Goal: Book appointment/travel/reservation

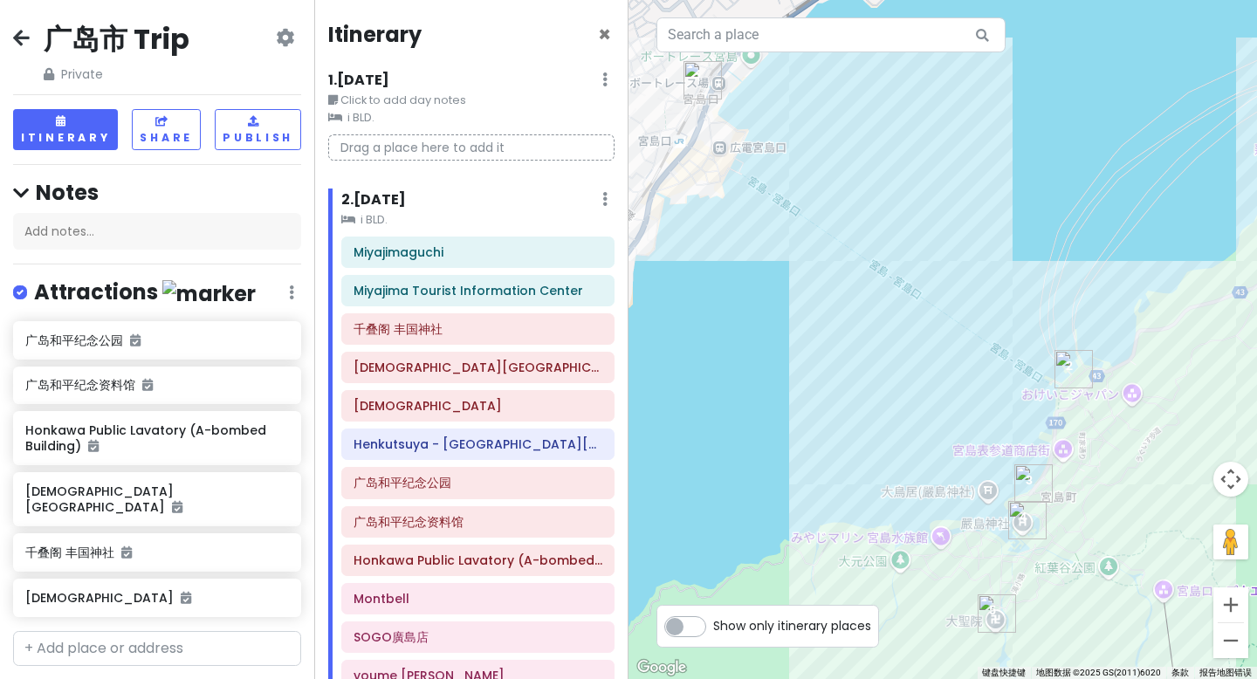
scroll to position [12, 0]
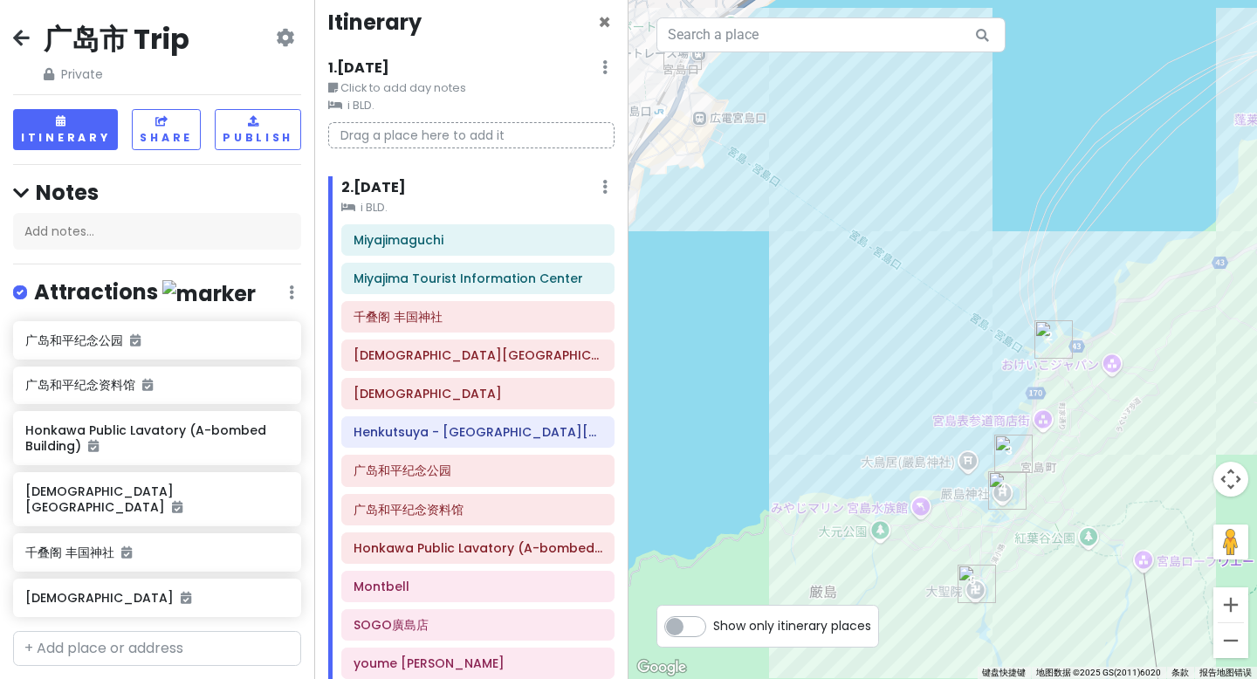
click at [915, 346] on div "Toyota Rent-a-car Shinhakushima Ekimae 3.9 (64) 9-14 Hakushima Kitamachi, [GEOG…" at bounding box center [942, 339] width 628 height 679
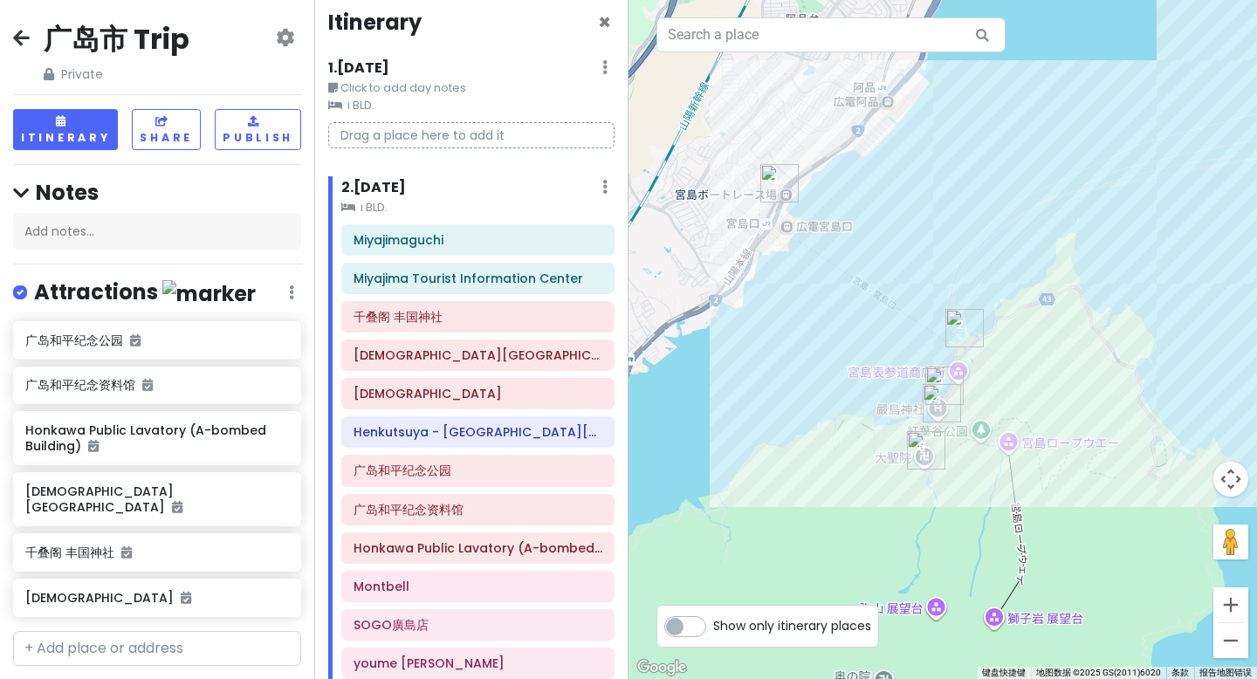
drag, startPoint x: 1082, startPoint y: 315, endPoint x: 1048, endPoint y: 321, distance: 34.6
click at [1066, 305] on div "Toyota Rent-a-car Shinhakushima Ekimae 3.9 (64) 9-14 Hakushima Kitamachi, [GEOG…" at bounding box center [942, 339] width 628 height 679
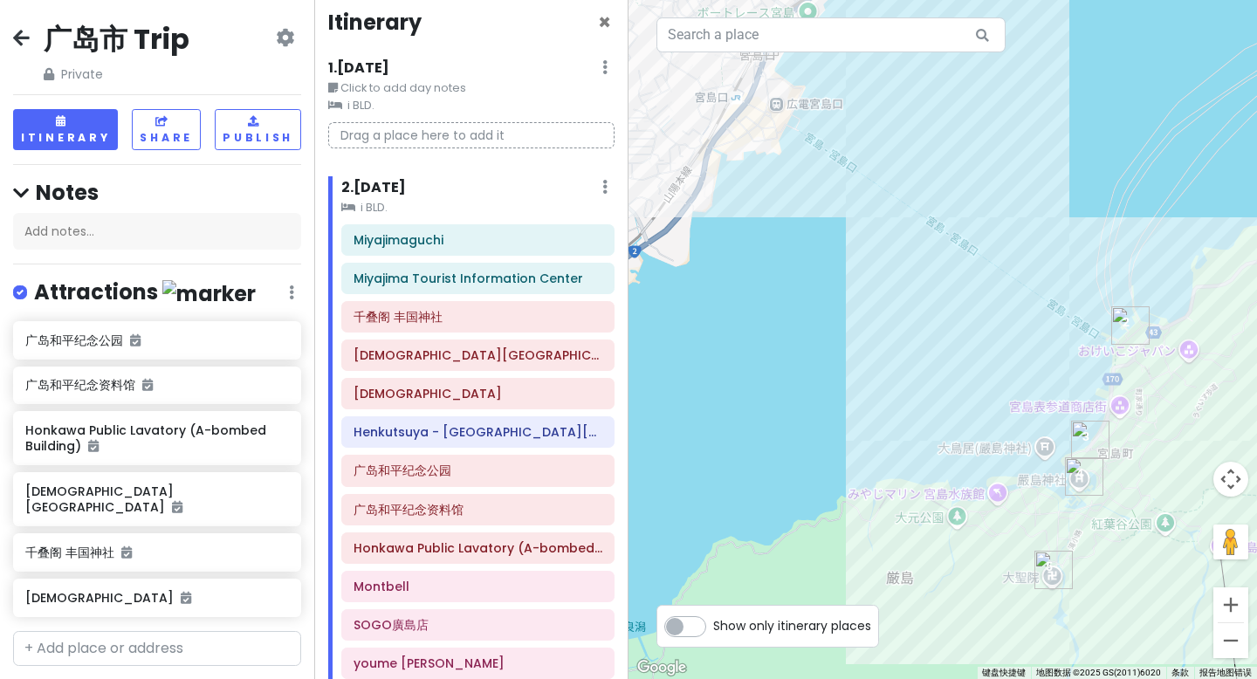
drag, startPoint x: 977, startPoint y: 387, endPoint x: 1186, endPoint y: 390, distance: 209.5
click at [1232, 402] on div "Toyota Rent-a-car Shinhakushima Ekimae 3.9 (64) 9-14 Hakushima Kitamachi, [GEOG…" at bounding box center [942, 339] width 628 height 679
click at [1234, 638] on button "缩小" at bounding box center [1230, 640] width 35 height 35
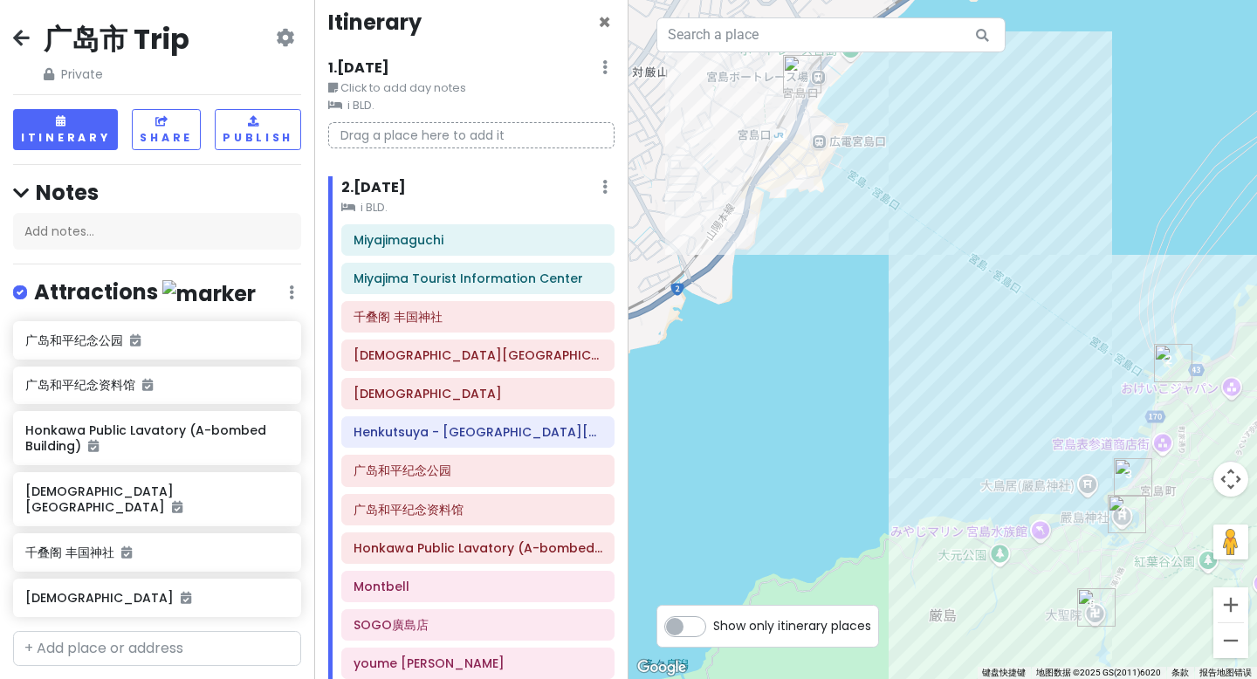
drag, startPoint x: 956, startPoint y: 302, endPoint x: 1049, endPoint y: 357, distance: 107.6
click at [1049, 357] on div "Toyota Rent-a-car Shinhakushima Ekimae 3.9 (64) 9-14 Hakushima Kitamachi, [GEOG…" at bounding box center [942, 339] width 628 height 679
click at [598, 23] on span "×" at bounding box center [604, 22] width 13 height 29
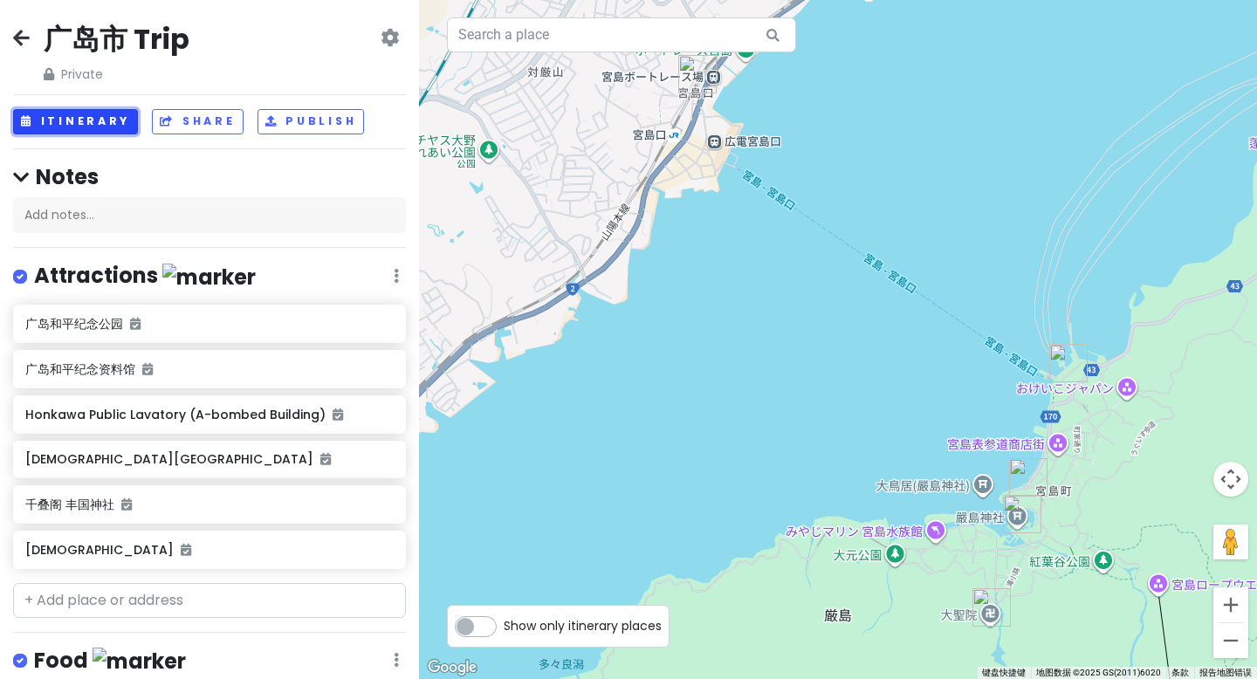
click at [94, 125] on button "Itinerary" at bounding box center [75, 121] width 125 height 25
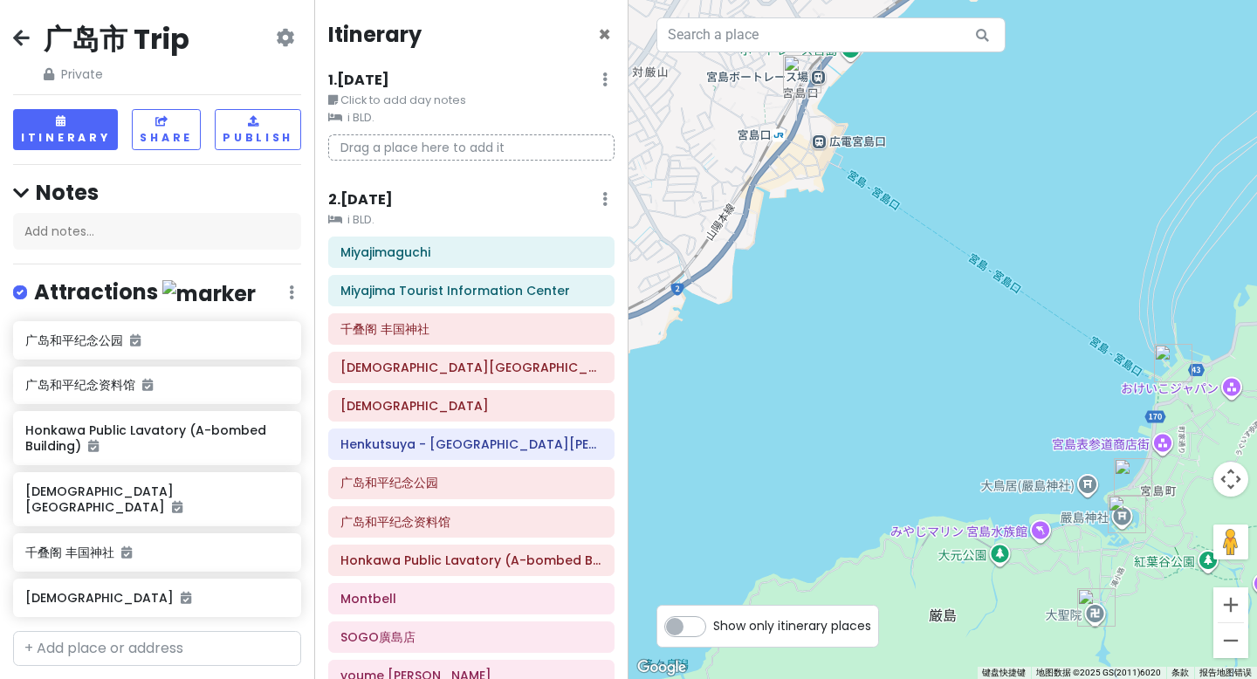
click at [429, 207] on div "2 . [DATE] Add Day Notes Clear Lodging Delete Day" at bounding box center [471, 204] width 286 height 30
click at [596, 209] on div "2 . [DATE] Add Day Notes Clear Lodging Delete Day" at bounding box center [471, 204] width 286 height 30
click at [602, 197] on icon at bounding box center [604, 199] width 5 height 14
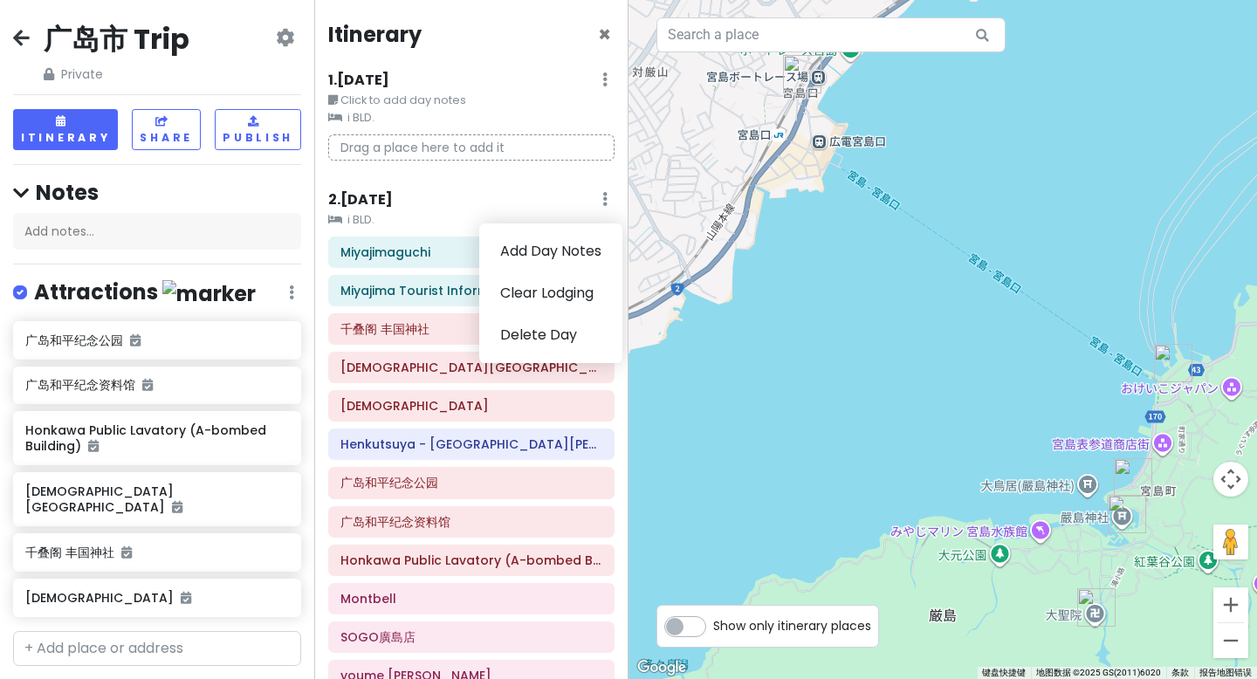
click at [520, 15] on div "Itinerary × 1 . [DATE] Edit Day Notes Clear Lodging Delete Day Click to add day…" at bounding box center [471, 339] width 314 height 679
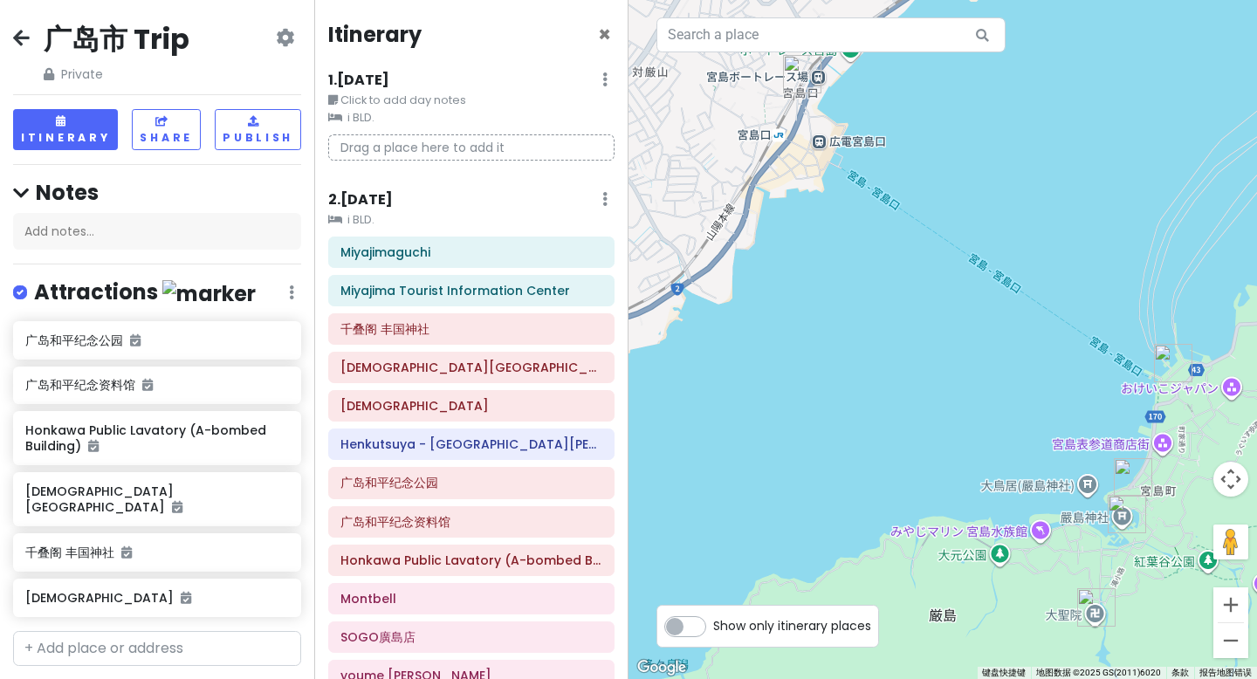
click at [460, 208] on div "2 . [DATE] Add Day Notes Clear Lodging Delete Day" at bounding box center [471, 204] width 286 height 30
click at [411, 193] on div "2 . [DATE] Add Day Notes Clear Lodging Delete Day" at bounding box center [471, 204] width 286 height 30
click at [382, 204] on h6 "2 . [DATE]" at bounding box center [360, 200] width 65 height 18
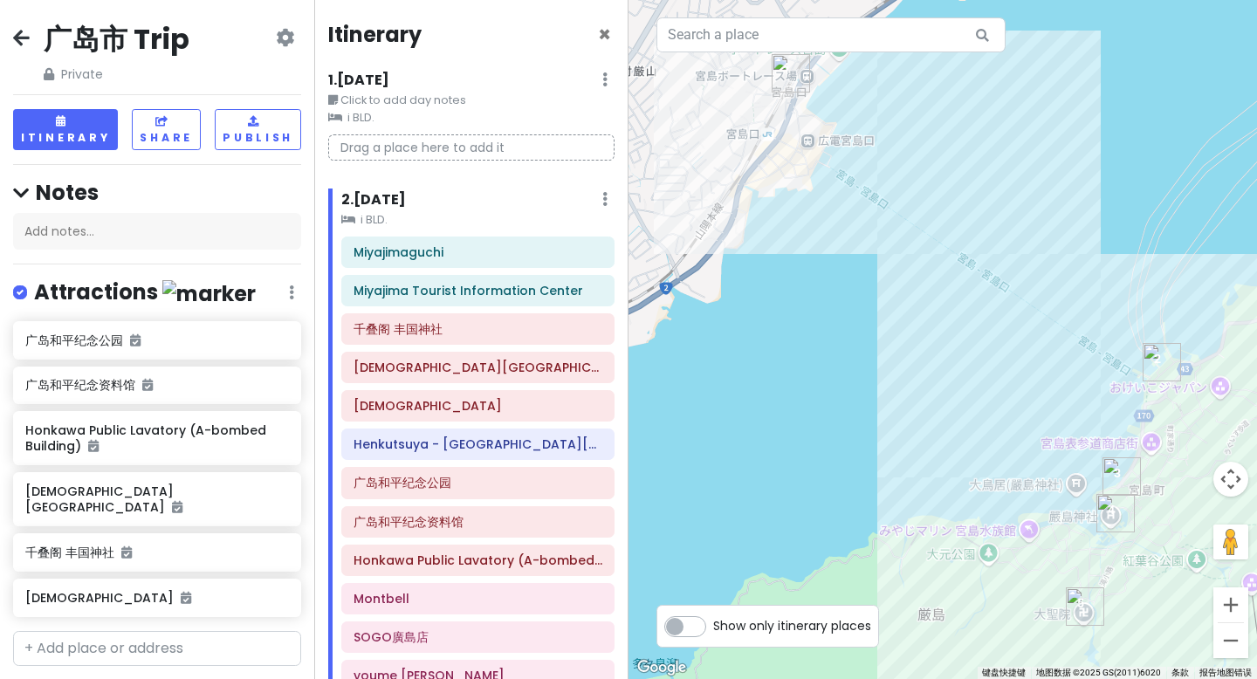
drag, startPoint x: 979, startPoint y: 366, endPoint x: 964, endPoint y: 362, distance: 15.2
click at [964, 362] on div "Toyota Rent-a-car Shinhakushima Ekimae 3.9 (64) 9-14 Hakushima Kitamachi, [GEOG…" at bounding box center [942, 339] width 628 height 679
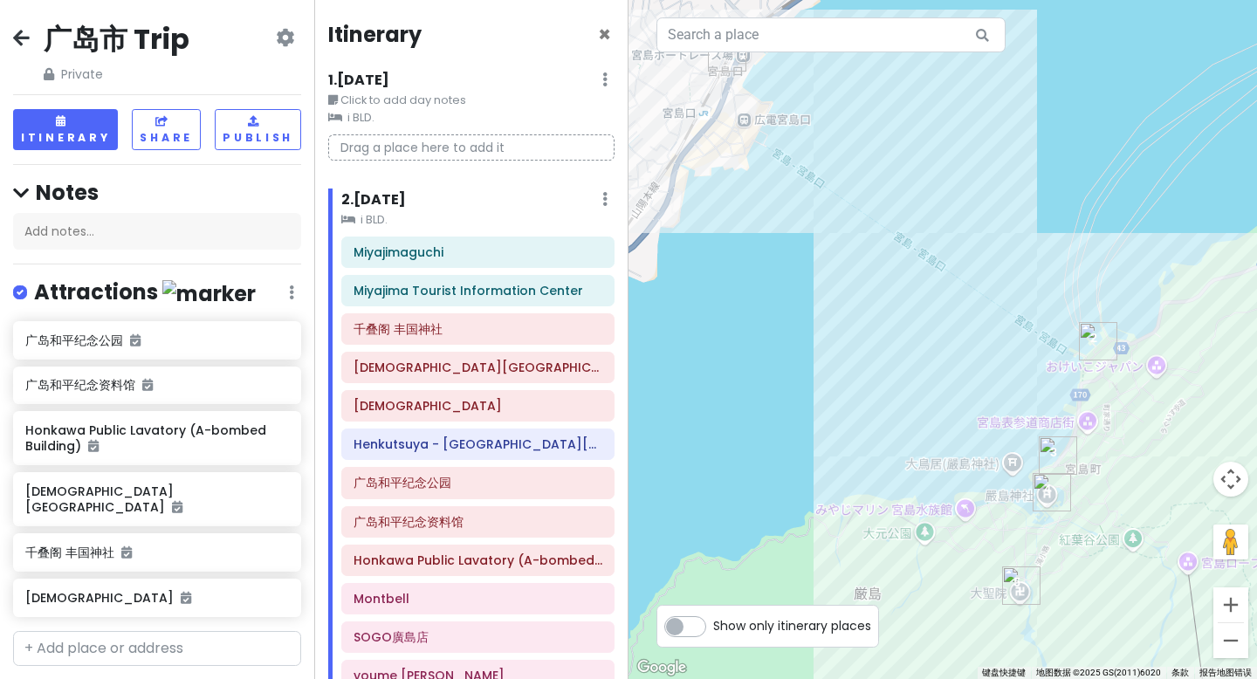
drag, startPoint x: 971, startPoint y: 429, endPoint x: 908, endPoint y: 408, distance: 66.5
click at [908, 408] on div "Toyota Rent-a-car Shinhakushima Ekimae 3.9 (64) 9-14 Hakushima Kitamachi, [GEOG…" at bounding box center [942, 339] width 628 height 679
click at [1230, 640] on button "缩小" at bounding box center [1230, 640] width 35 height 35
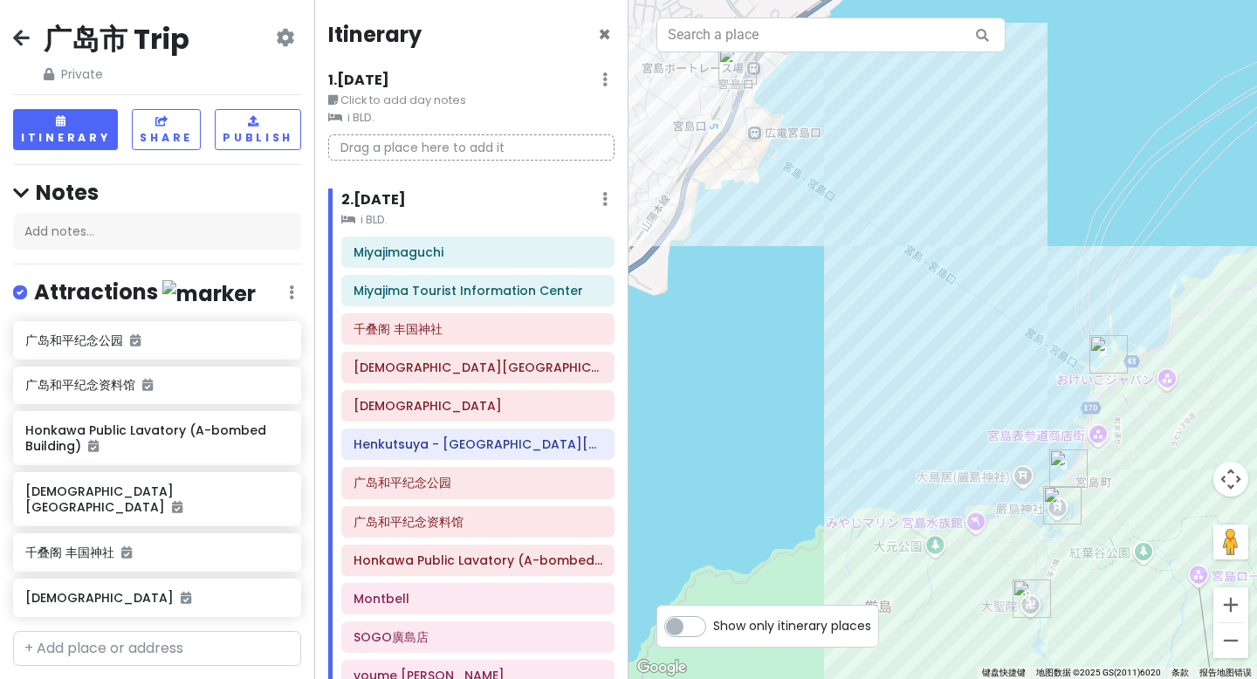
drag, startPoint x: 874, startPoint y: 346, endPoint x: 1002, endPoint y: 409, distance: 142.1
click at [1002, 409] on div "Toyota Rent-a-car Shinhakushima Ekimae 3.9 (64) 9-14 Hakushima Kitamachi, [GEOG…" at bounding box center [942, 339] width 628 height 679
